Goal: Transaction & Acquisition: Subscribe to service/newsletter

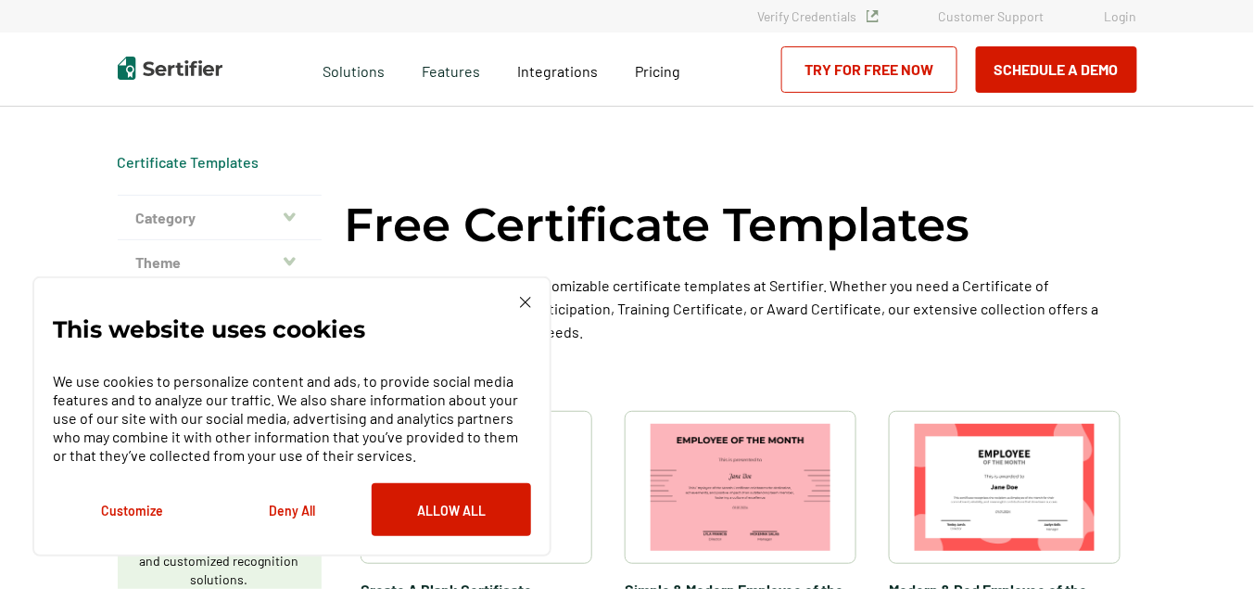
click at [480, 504] on button "Allow All" at bounding box center [451, 509] width 159 height 53
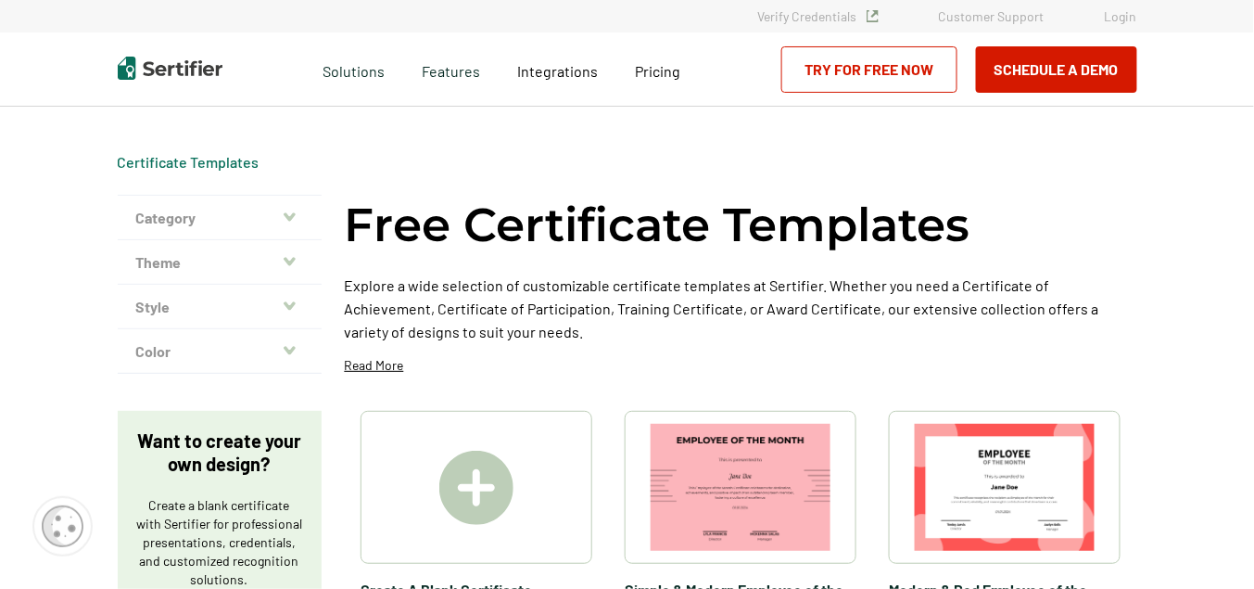
scroll to position [514, 0]
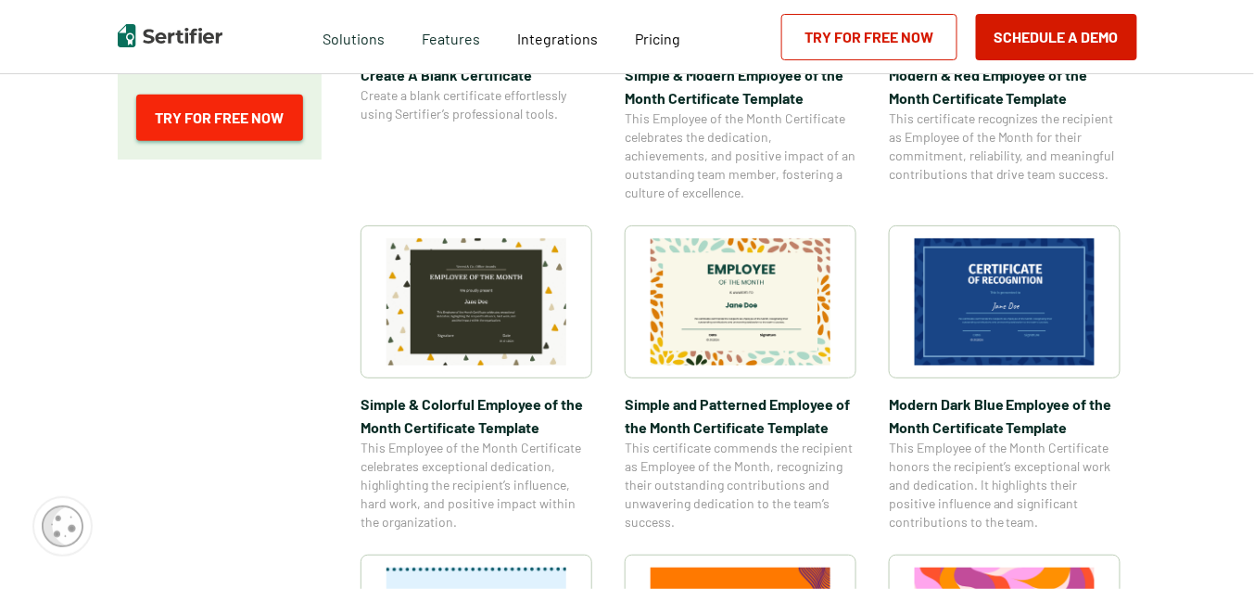
click at [235, 107] on link "Try for Free Now" at bounding box center [219, 118] width 167 height 46
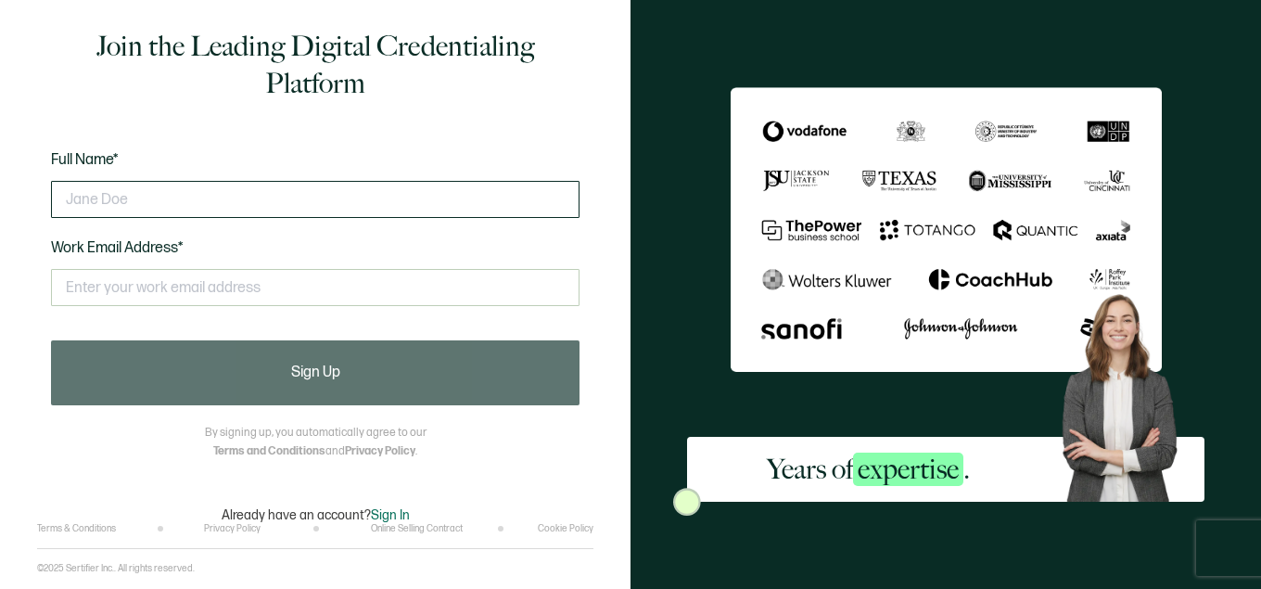
click at [213, 196] on input "text" at bounding box center [315, 199] width 528 height 37
click at [188, 211] on input "text" at bounding box center [315, 199] width 528 height 37
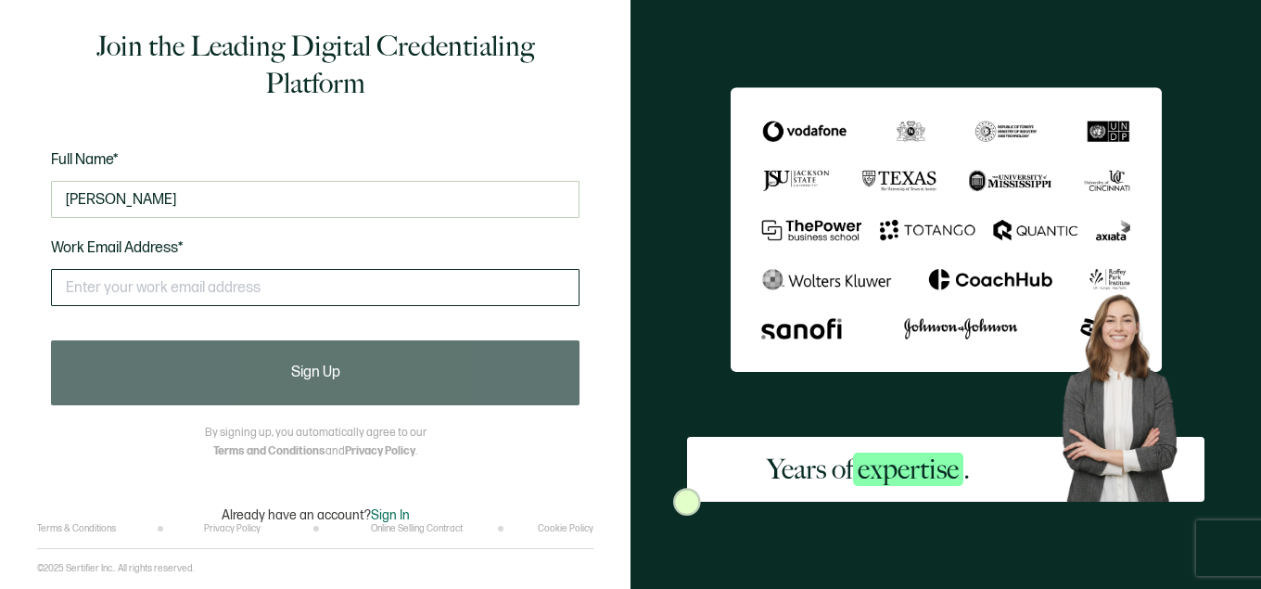
type input "[PERSON_NAME]"
click at [171, 306] on input "text" at bounding box center [315, 287] width 528 height 37
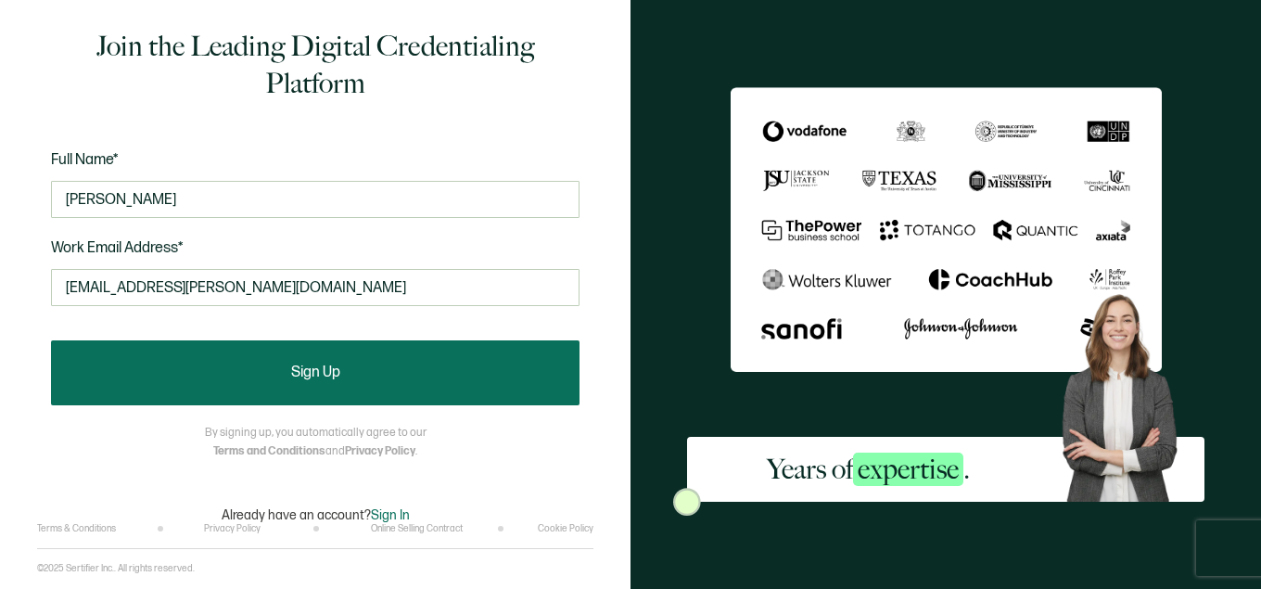
click at [349, 388] on button "Sign Up" at bounding box center [315, 372] width 528 height 65
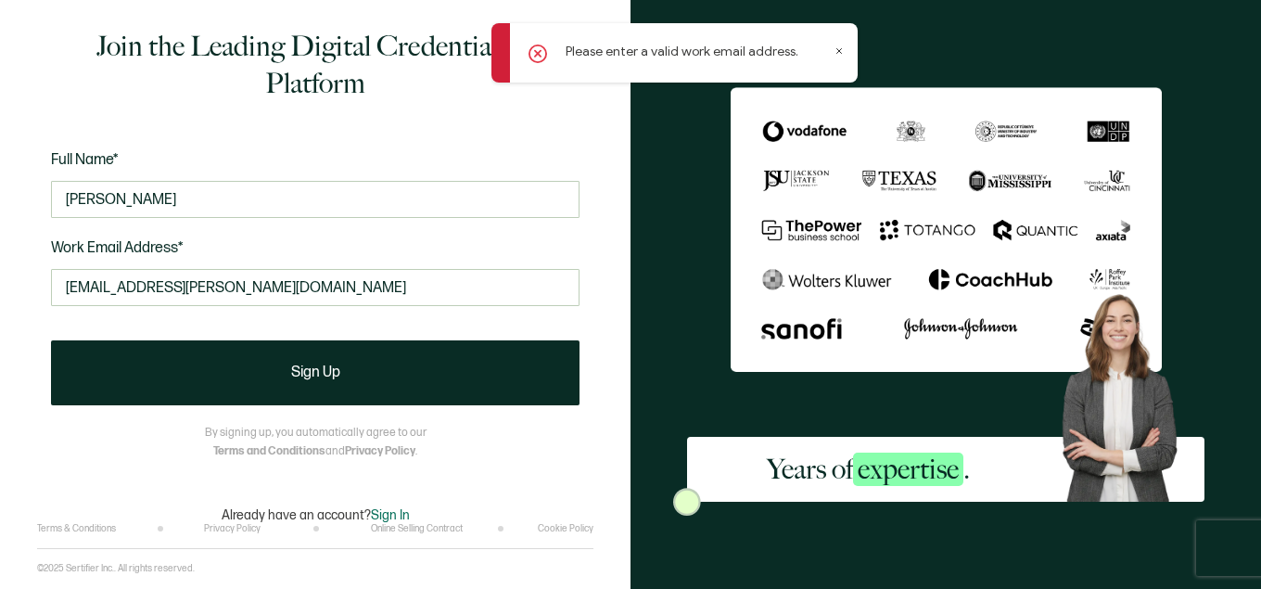
drag, startPoint x: 303, startPoint y: 299, endPoint x: 0, endPoint y: 250, distance: 307.0
click at [0, 265] on div "Join the Leading Digital Credentialing Platform Full Name* [PERSON_NAME] Work E…" at bounding box center [315, 294] width 630 height 589
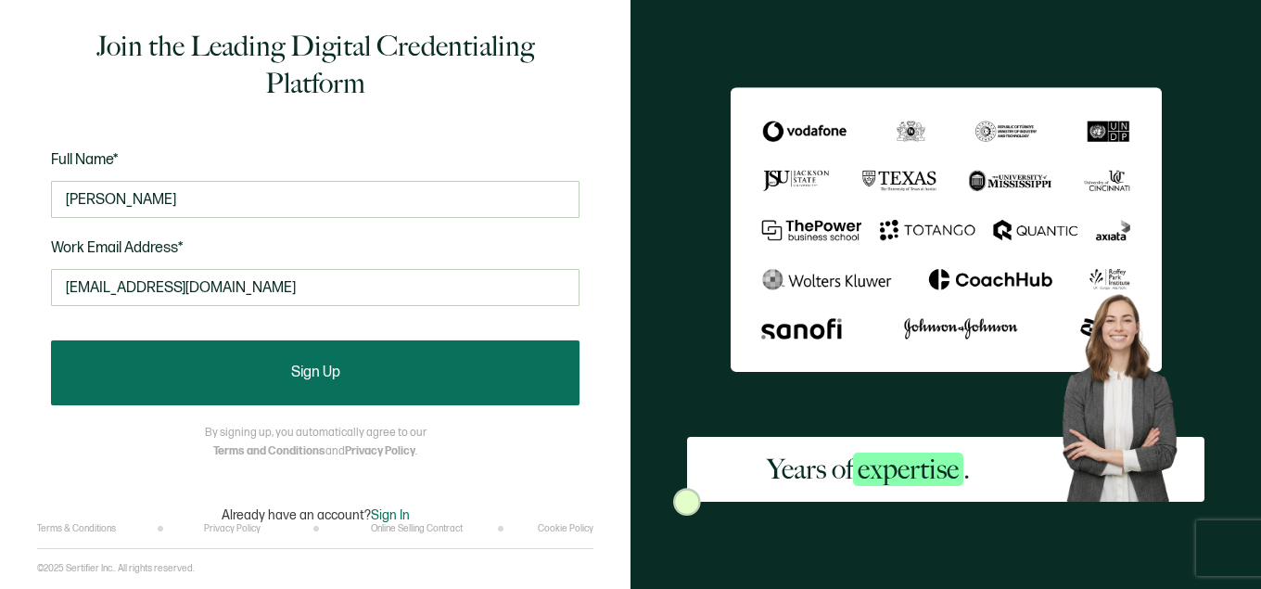
type input "[EMAIL_ADDRESS][DOMAIN_NAME]"
click at [442, 386] on button "Sign Up" at bounding box center [315, 372] width 528 height 65
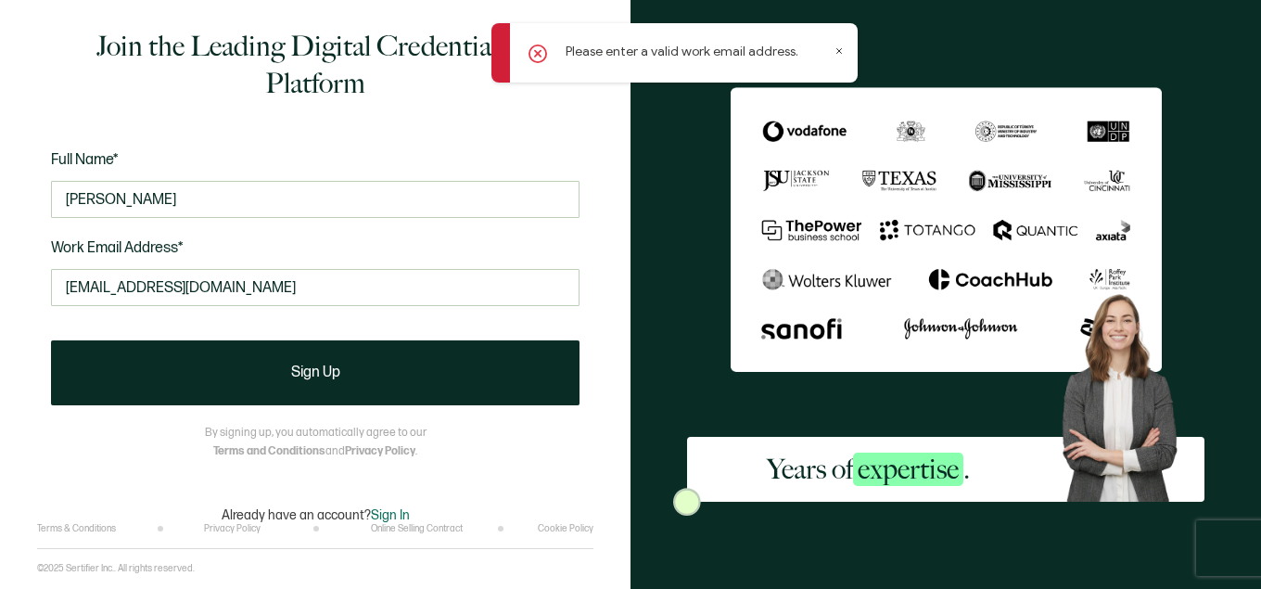
click at [837, 45] on div "Please enter a valid work email address." at bounding box center [674, 52] width 366 height 59
click at [854, 42] on div "Please enter a valid work email address." at bounding box center [674, 52] width 366 height 59
click at [840, 45] on div "Please enter a valid work email address." at bounding box center [674, 52] width 366 height 59
drag, startPoint x: 838, startPoint y: 45, endPoint x: 827, endPoint y: 56, distance: 15.1
click at [835, 47] on div "Please enter a valid work email address." at bounding box center [674, 52] width 366 height 59
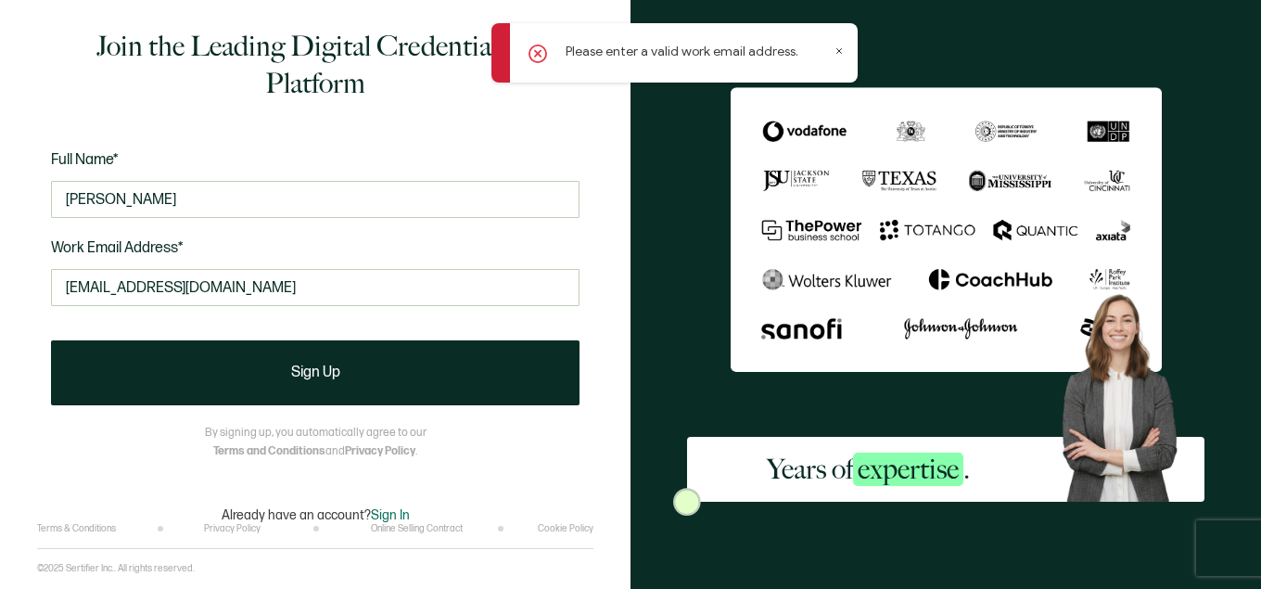
click at [835, 57] on div "Please enter a valid work email address." at bounding box center [674, 52] width 366 height 59
click at [838, 57] on div "Please enter a valid work email address." at bounding box center [674, 52] width 366 height 59
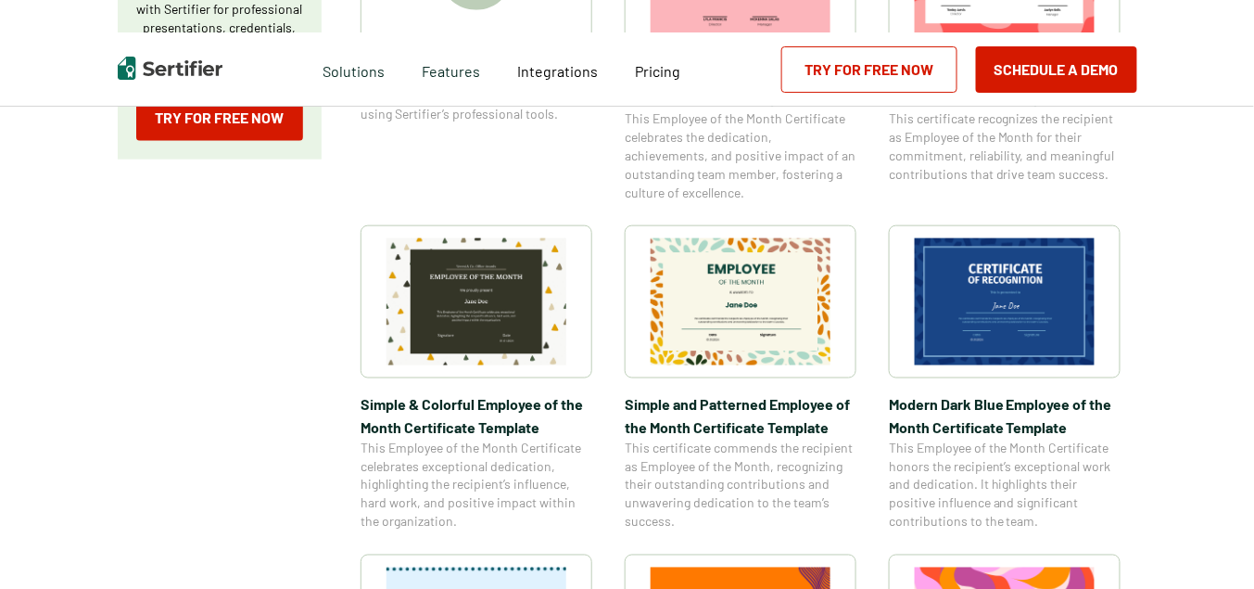
scroll to position [514, 0]
